Goal: Transaction & Acquisition: Purchase product/service

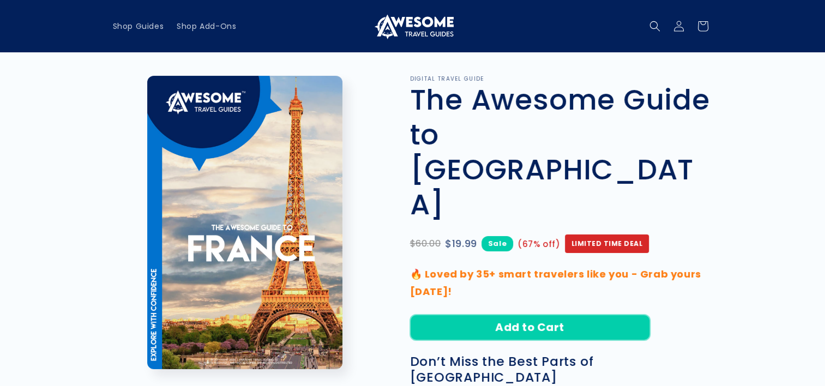
click at [509, 314] on button "Add to Cart" at bounding box center [530, 327] width 240 height 26
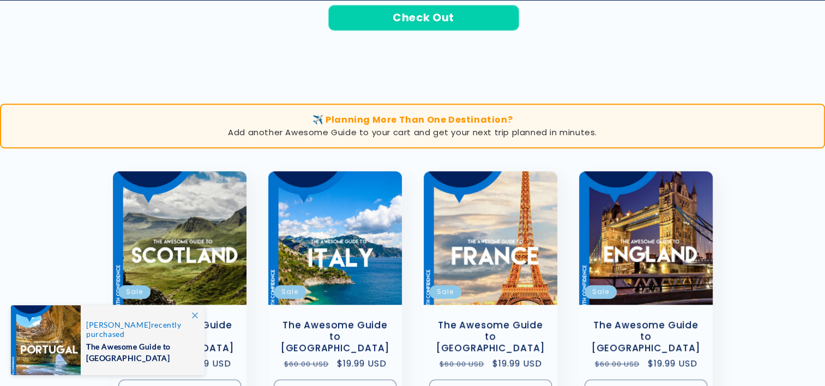
scroll to position [654, 0]
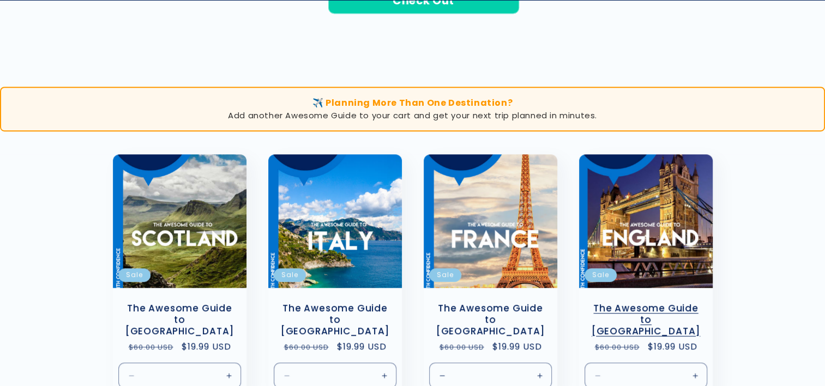
click at [692, 363] on button "Increase quantity for Default Title" at bounding box center [694, 376] width 25 height 26
type input "*"
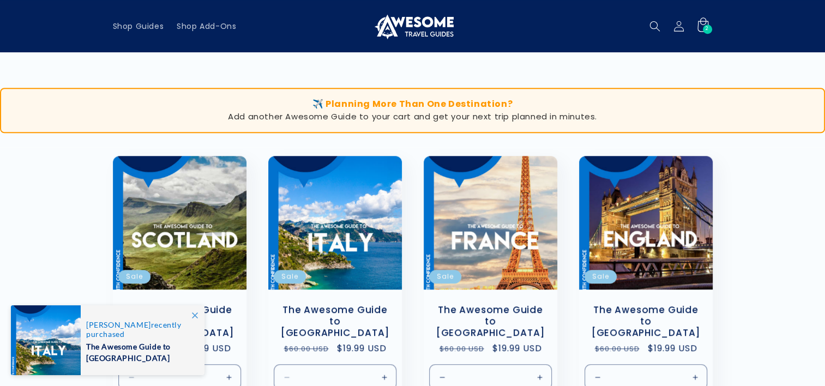
click at [708, 29] on div "2 2 items" at bounding box center [706, 29] width 9 height 9
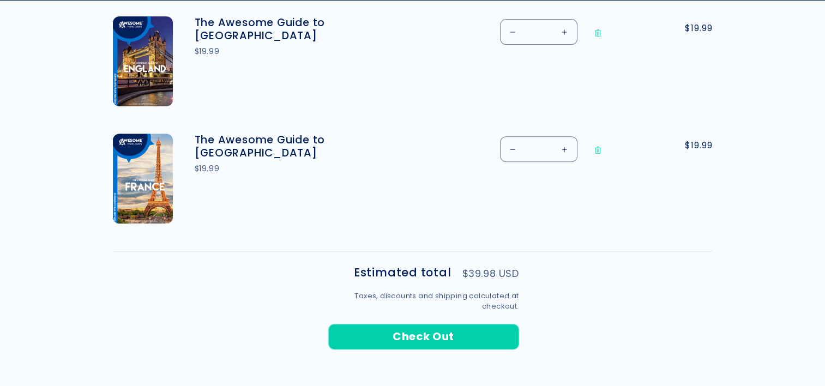
scroll to position [436, 0]
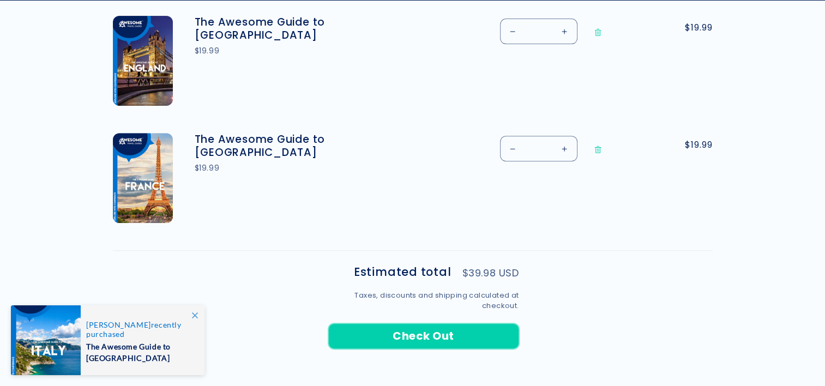
click at [423, 339] on button "Check Out" at bounding box center [423, 336] width 191 height 26
